Goal: Task Accomplishment & Management: Manage account settings

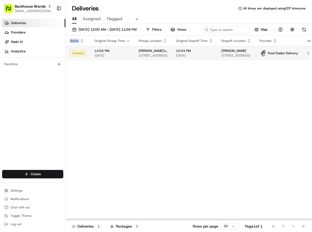
click at [304, 64] on html "Backhouse Brands [EMAIL_ADDRESS][DOMAIN_NAME] Toggle Sidebar Deliveries Provide…" at bounding box center [156, 116] width 312 height 232
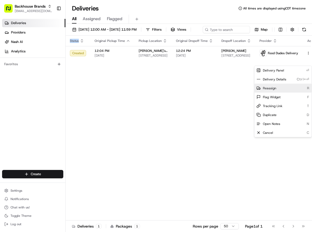
click at [264, 86] on span "Reassign" at bounding box center [269, 88] width 13 height 4
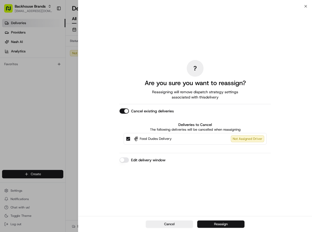
click at [223, 226] on button "Reassign" at bounding box center [220, 224] width 47 height 7
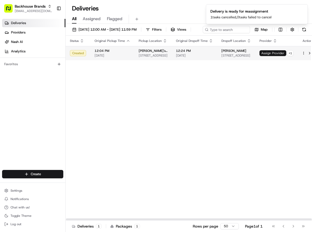
click at [269, 56] on span "Assign Provider" at bounding box center [272, 53] width 27 height 6
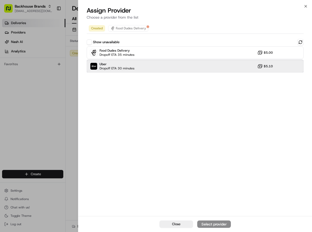
click at [172, 68] on div "Uber Dropoff ETA 30 minutes $5.10" at bounding box center [195, 66] width 217 height 13
click at [210, 223] on div "Assign Provider" at bounding box center [214, 224] width 26 height 5
click at [152, 92] on div "Uber Food Dudes Delivery Show unavailable Food Dudes Delivery Dropoff ETA 33 mi…" at bounding box center [194, 119] width 233 height 194
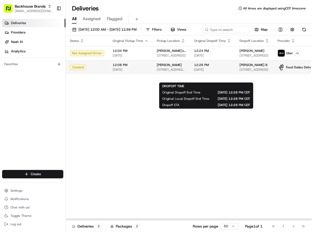
click at [225, 72] on span "[DATE]" at bounding box center [212, 70] width 37 height 4
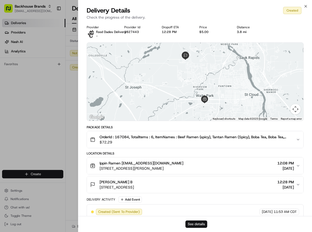
click at [198, 225] on button "See details" at bounding box center [196, 224] width 22 height 7
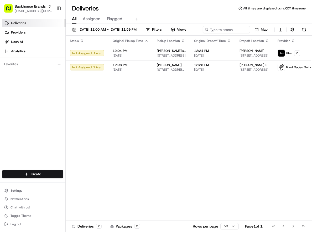
click at [32, 120] on div "Deliveries Providers [PERSON_NAME] Analytics Favorites" at bounding box center [32, 95] width 65 height 157
drag, startPoint x: 153, startPoint y: 168, endPoint x: 156, endPoint y: 179, distance: 11.3
click at [154, 170] on div "Status Original Pickup Time Pickup Location Original Dropoff Time Dropoff Locat…" at bounding box center [203, 128] width 274 height 185
